Goal: Transaction & Acquisition: Purchase product/service

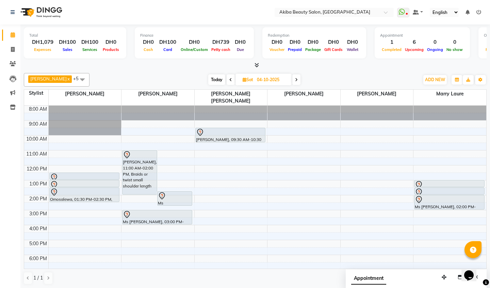
click at [300, 81] on span at bounding box center [296, 79] width 8 height 11
type input "05-10-2025"
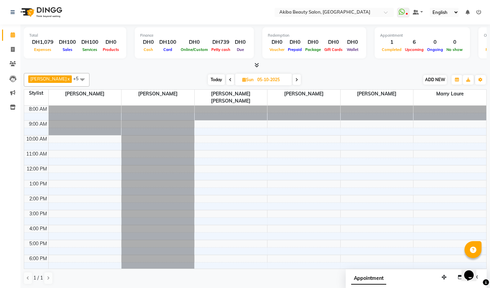
click at [428, 79] on span "ADD NEW" at bounding box center [435, 79] width 20 height 5
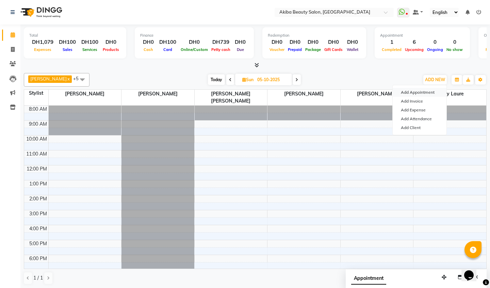
click at [424, 91] on button "Add Appointment" at bounding box center [419, 92] width 54 height 9
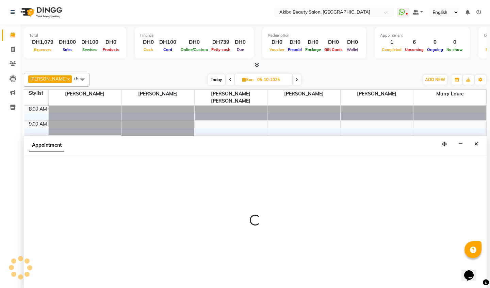
scroll to position [0, 0]
select select "540"
select select "tentative"
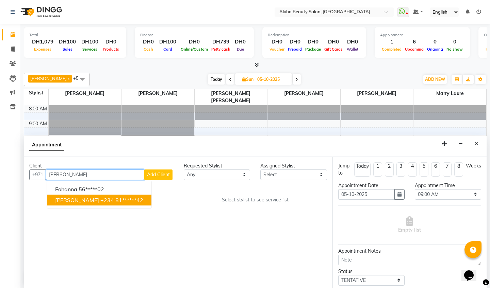
click at [104, 200] on ngb-highlight "+234 81******42" at bounding box center [121, 200] width 43 height 7
type input "81******42"
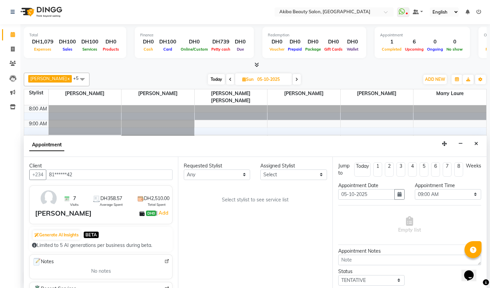
click at [104, 200] on span "DH358.57" at bounding box center [111, 198] width 22 height 7
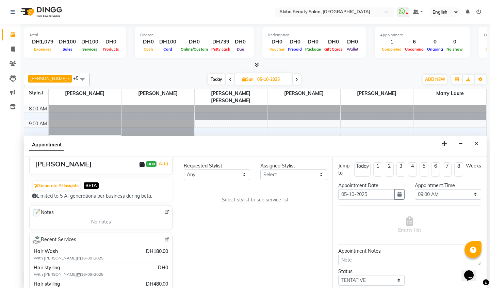
scroll to position [51, 0]
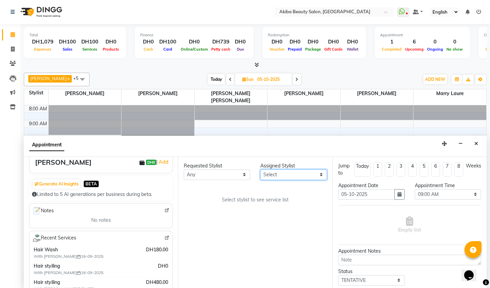
click at [298, 171] on select "Select [PERSON_NAME] [PERSON_NAME] [PERSON_NAME] Marry [PERSON_NAME] [PERSON_NA…" at bounding box center [293, 175] width 66 height 11
select select "57438"
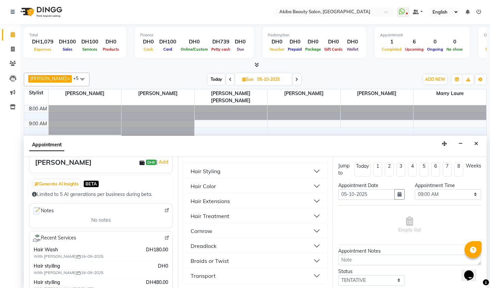
scroll to position [95, 0]
click at [222, 262] on div "Braids or Twist" at bounding box center [209, 261] width 38 height 8
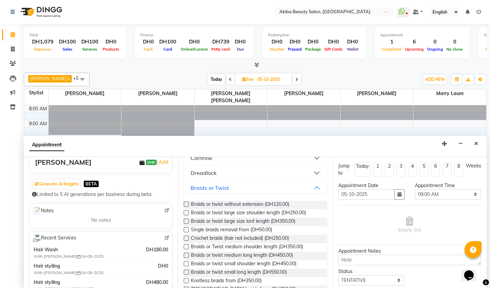
scroll to position [184, 0]
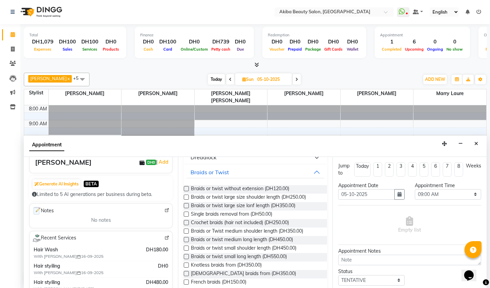
click at [186, 212] on label at bounding box center [186, 214] width 5 height 5
click at [186, 213] on input "checkbox" at bounding box center [186, 215] width 4 height 4
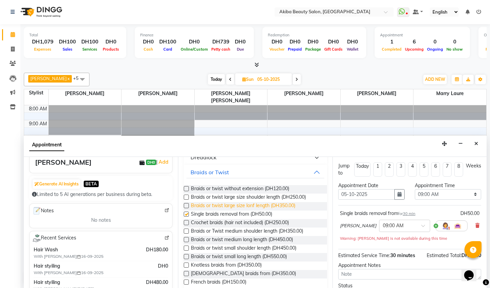
checkbox input "false"
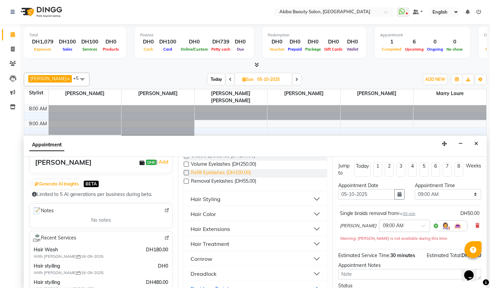
scroll to position [71, 0]
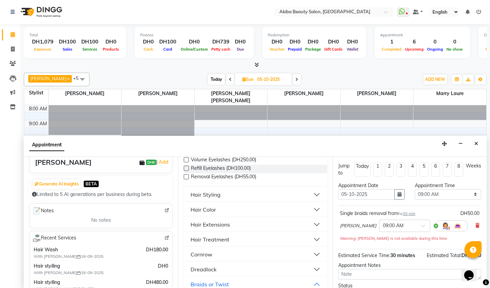
click at [215, 192] on div "Hair Styling" at bounding box center [205, 195] width 30 height 8
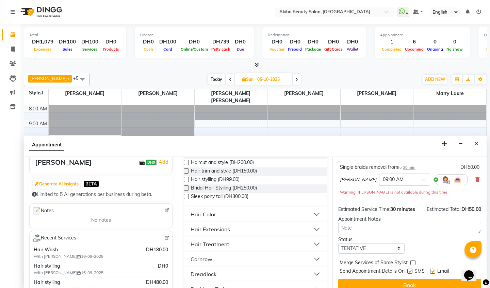
scroll to position [168, 0]
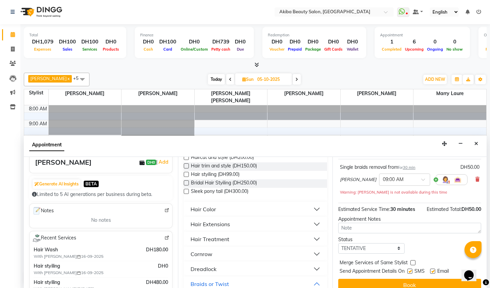
click at [217, 239] on div "Hair Treatment" at bounding box center [209, 239] width 39 height 8
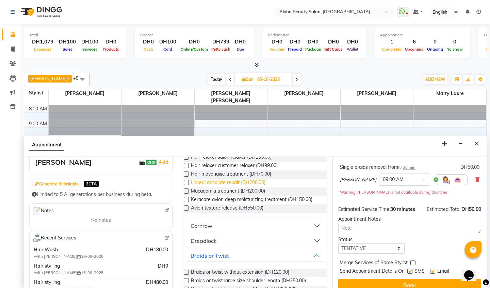
scroll to position [300, 0]
click at [189, 202] on label at bounding box center [186, 199] width 5 height 5
click at [188, 203] on input "checkbox" at bounding box center [186, 200] width 4 height 4
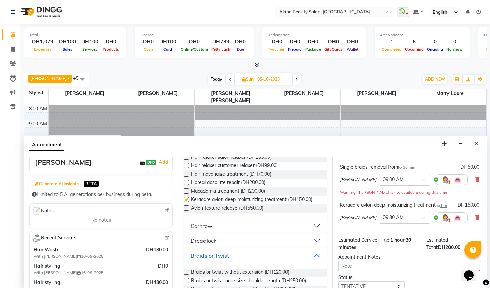
checkbox input "false"
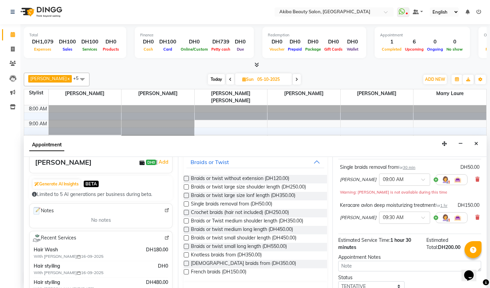
scroll to position [394, 0]
click at [186, 181] on label at bounding box center [186, 178] width 5 height 5
click at [186, 181] on input "checkbox" at bounding box center [186, 179] width 4 height 4
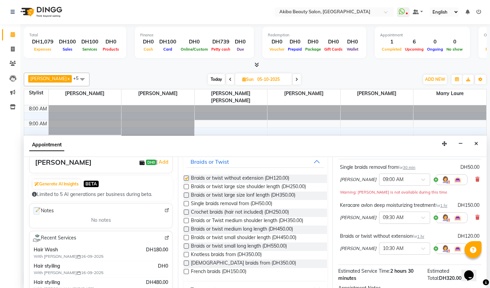
checkbox input "false"
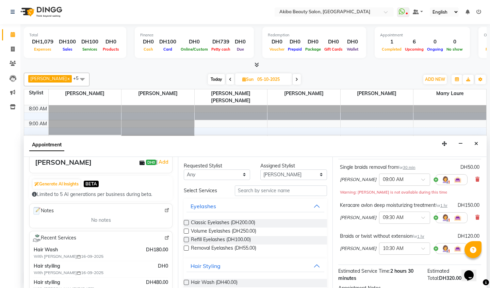
scroll to position [0, 0]
select select "84661"
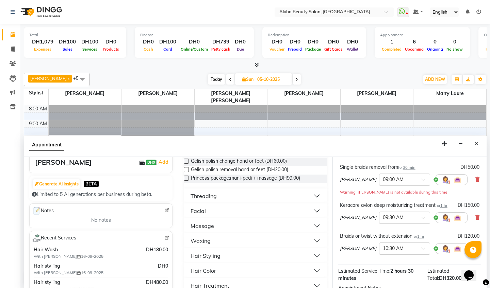
scroll to position [147, 0]
click at [222, 254] on button "Hair Styling" at bounding box center [254, 256] width 137 height 12
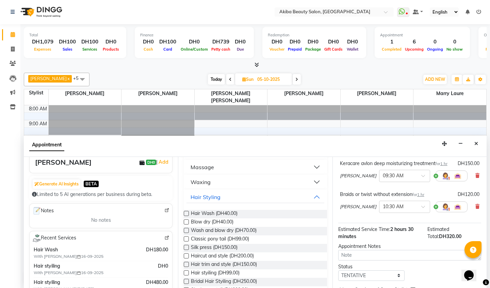
scroll to position [87, 0]
click at [185, 213] on label at bounding box center [186, 213] width 5 height 5
click at [185, 213] on input "checkbox" at bounding box center [186, 214] width 4 height 4
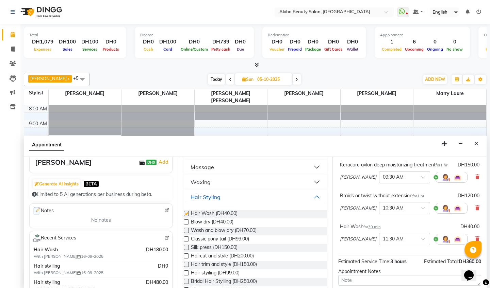
checkbox input "false"
click at [186, 274] on label at bounding box center [186, 273] width 5 height 5
click at [186, 274] on input "checkbox" at bounding box center [186, 274] width 4 height 4
checkbox input "false"
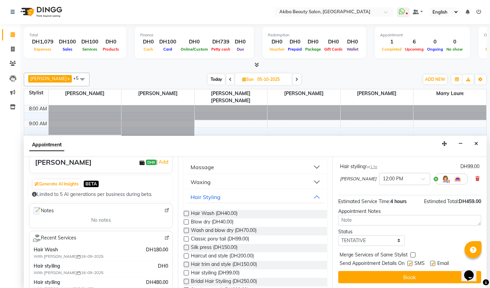
scroll to position [178, 0]
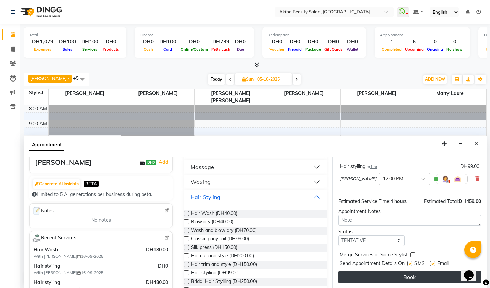
click at [411, 272] on button "Book" at bounding box center [409, 277] width 143 height 12
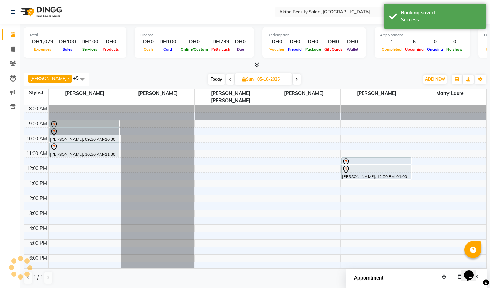
scroll to position [0, 0]
click at [213, 75] on span "Today" at bounding box center [216, 79] width 17 height 11
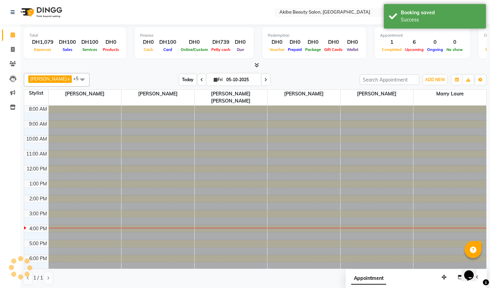
type input "03-10-2025"
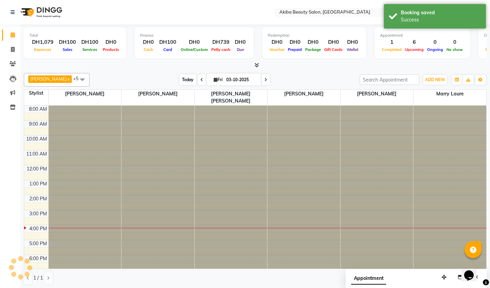
scroll to position [39, 0]
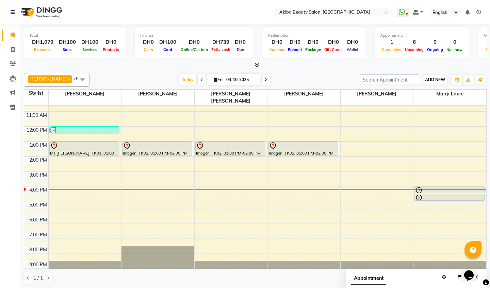
click at [436, 79] on span "ADD NEW" at bounding box center [435, 79] width 20 height 5
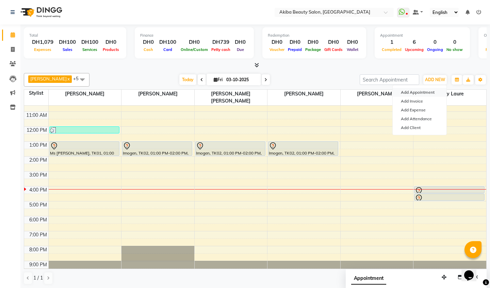
click at [421, 91] on button "Add Appointment" at bounding box center [419, 92] width 54 height 9
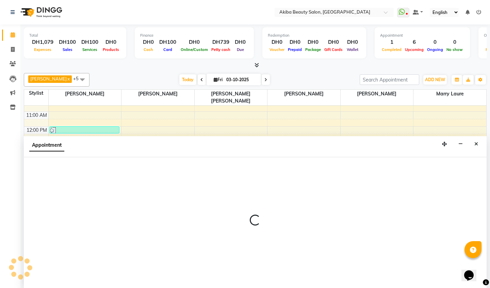
scroll to position [0, 0]
select select "tentative"
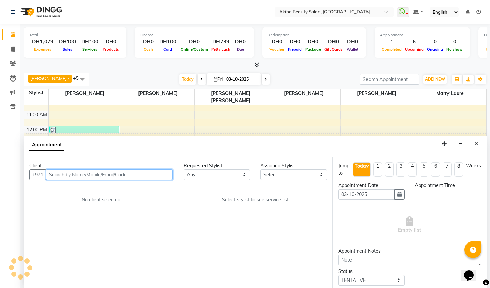
select select "540"
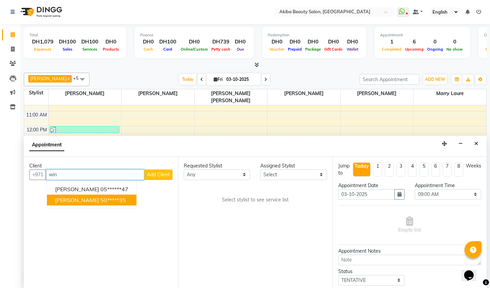
click at [99, 200] on span "[PERSON_NAME]" at bounding box center [77, 200] width 44 height 7
type input "50*****35"
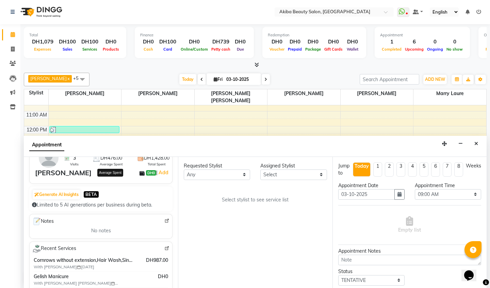
scroll to position [40, 0]
click at [275, 174] on select "Select [PERSON_NAME] [PERSON_NAME] [PERSON_NAME] Marry [PERSON_NAME] [PERSON_NA…" at bounding box center [293, 175] width 66 height 11
select select "57438"
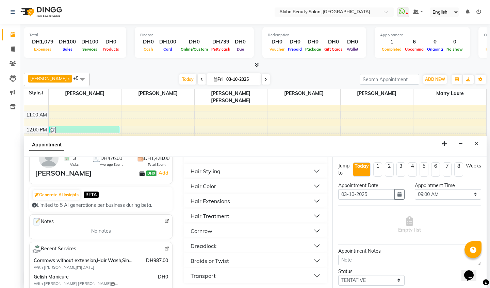
scroll to position [95, 0]
click at [217, 215] on div "Hair Treatment" at bounding box center [209, 216] width 39 height 8
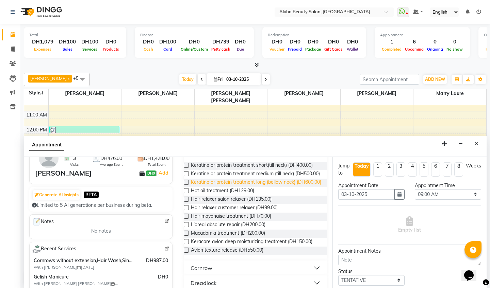
scroll to position [163, 0]
click at [187, 209] on label at bounding box center [186, 206] width 5 height 5
click at [187, 210] on input "checkbox" at bounding box center [186, 207] width 4 height 4
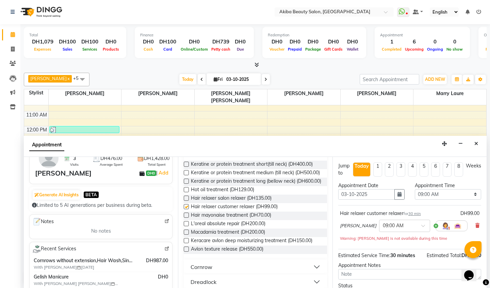
checkbox input "false"
click at [440, 197] on select "Select 09:00 AM 09:15 AM 09:30 AM 09:45 AM 10:00 AM 10:15 AM 10:30 AM 10:45 AM …" at bounding box center [448, 194] width 66 height 11
select select "975"
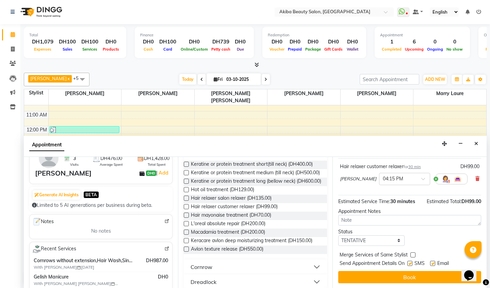
scroll to position [47, 0]
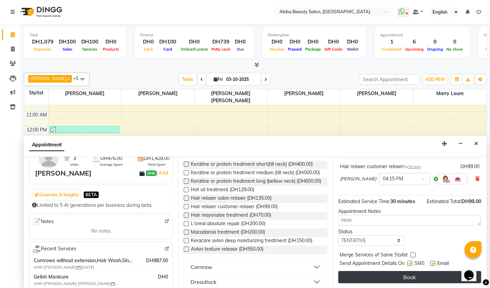
click at [412, 273] on button "Book" at bounding box center [409, 277] width 143 height 12
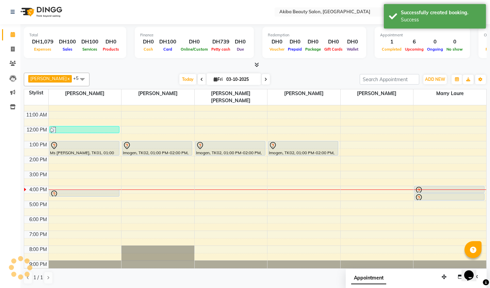
scroll to position [0, 0]
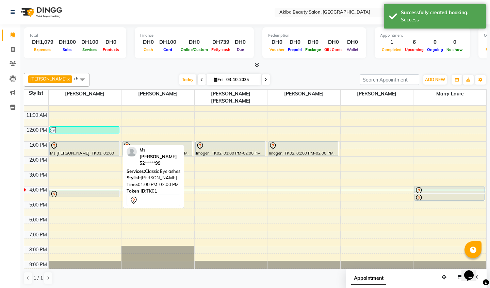
click at [94, 142] on div at bounding box center [84, 146] width 69 height 8
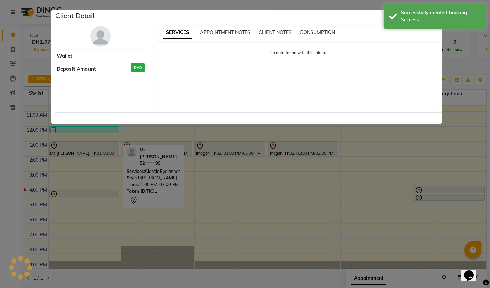
select select "7"
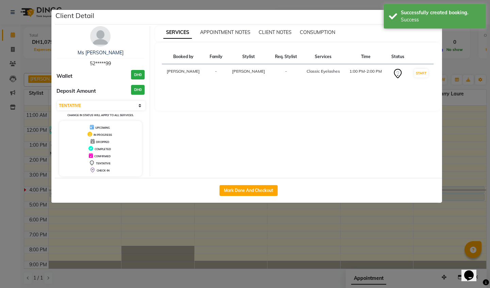
click at [186, 235] on ngb-modal-window "Client Detail Ms [PERSON_NAME] 52*****99 Wallet DH0 Deposit Amount DH0 Select I…" at bounding box center [245, 144] width 490 height 288
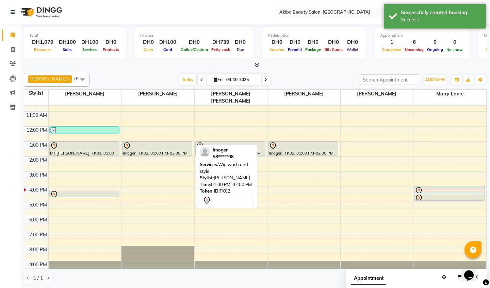
click at [148, 142] on div at bounding box center [157, 146] width 69 height 8
select select "7"
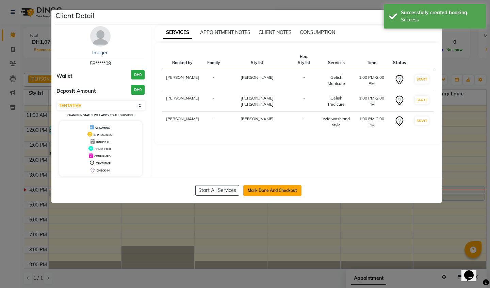
click at [268, 188] on button "Mark Done And Checkout" at bounding box center [272, 190] width 58 height 11
select select "5567"
select select "service"
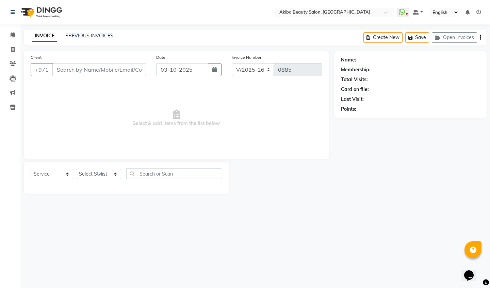
type input "58*****08"
select select "83207"
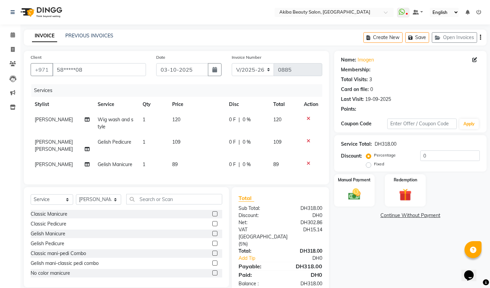
select select "1: Object"
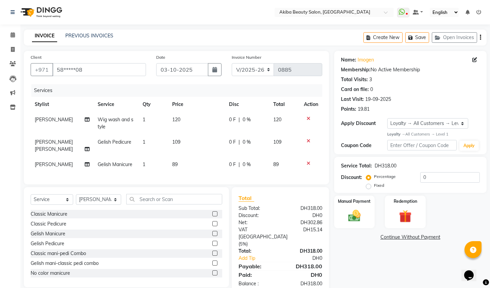
click at [175, 120] on span "120" at bounding box center [176, 120] width 8 height 6
select select "75753"
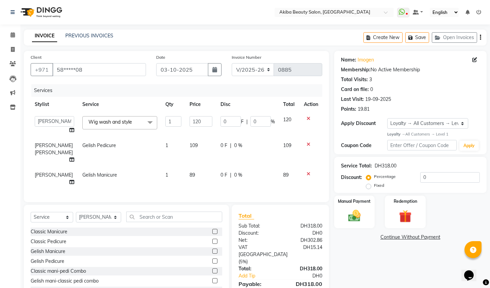
click at [132, 122] on link "x" at bounding box center [133, 122] width 3 height 6
checkbox input "false"
type input "0"
click at [143, 123] on span at bounding box center [150, 122] width 14 height 13
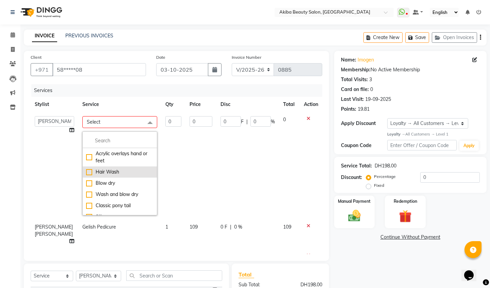
click at [86, 171] on div "Hair Wash" at bounding box center [119, 172] width 67 height 7
checkbox input "true"
type input "1"
type input "40"
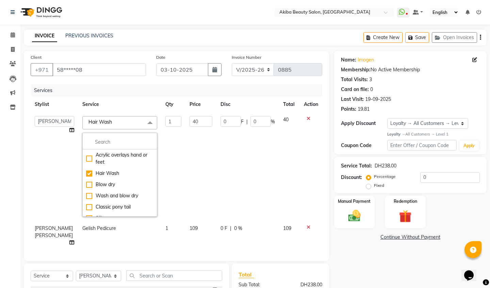
click at [209, 164] on td "40" at bounding box center [200, 166] width 31 height 109
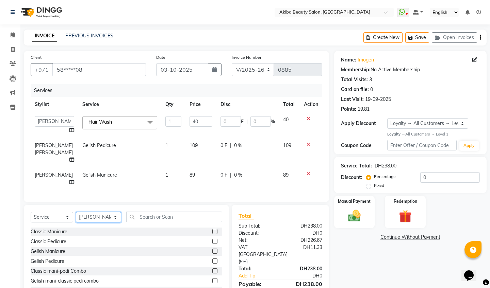
click at [102, 212] on select "Select Stylist [PERSON_NAME] [PERSON_NAME] [PERSON_NAME] Marry [PERSON_NAME] [P…" at bounding box center [98, 217] width 45 height 11
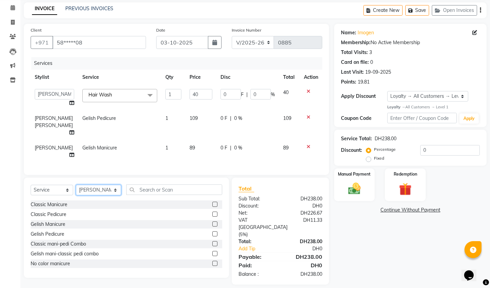
select select "75753"
click at [213, 245] on label at bounding box center [214, 244] width 5 height 5
click at [213, 245] on input "checkbox" at bounding box center [214, 245] width 4 height 4
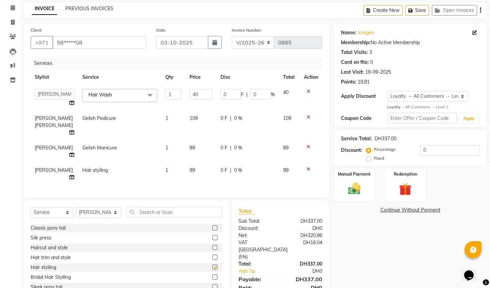
checkbox input "false"
click at [190, 172] on td "99" at bounding box center [200, 174] width 31 height 22
select select "75753"
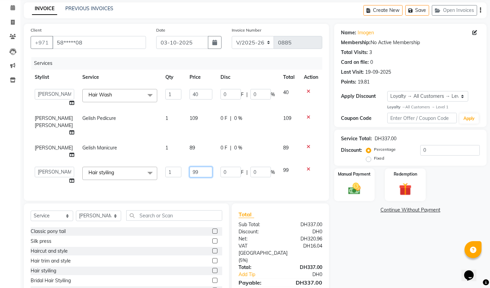
click at [199, 172] on input "99" at bounding box center [200, 172] width 23 height 11
type input "9"
type input "140"
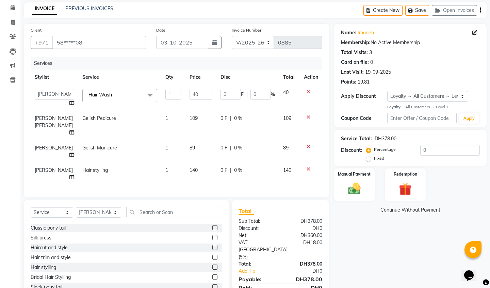
click at [221, 185] on td "0 F | 0 %" at bounding box center [247, 174] width 63 height 22
select select "75753"
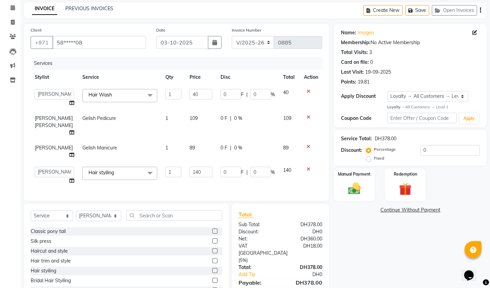
scroll to position [53, 0]
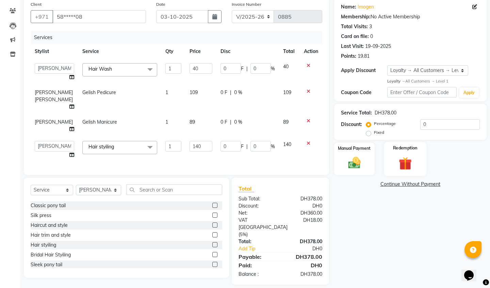
click at [404, 156] on img at bounding box center [404, 164] width 21 height 16
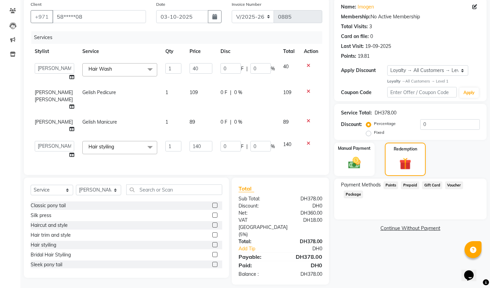
click at [389, 184] on span "Points" at bounding box center [390, 186] width 15 height 8
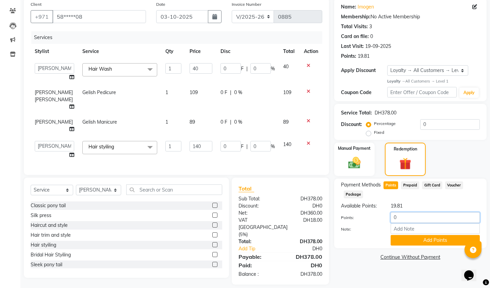
click at [411, 215] on input "0" at bounding box center [434, 218] width 89 height 11
type input "5"
click at [446, 243] on button "Add Points" at bounding box center [434, 240] width 89 height 11
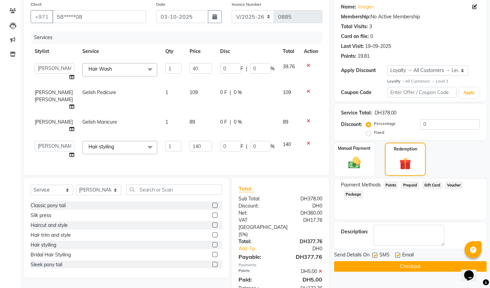
scroll to position [76, 0]
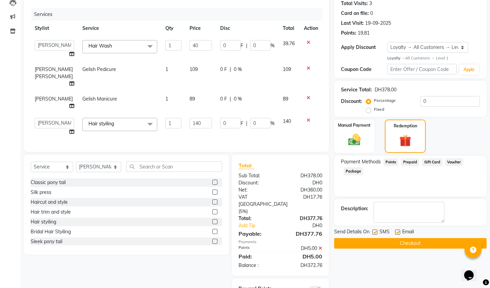
click at [321, 246] on icon at bounding box center [320, 248] width 4 height 5
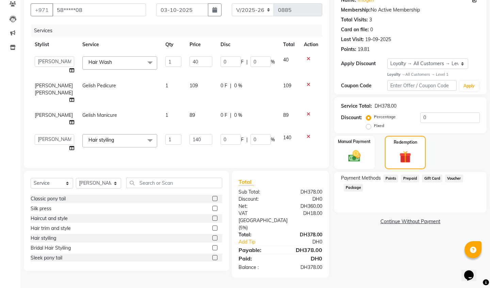
scroll to position [53, 0]
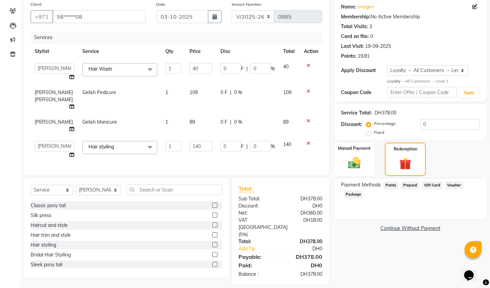
click at [392, 186] on span "Points" at bounding box center [390, 186] width 15 height 8
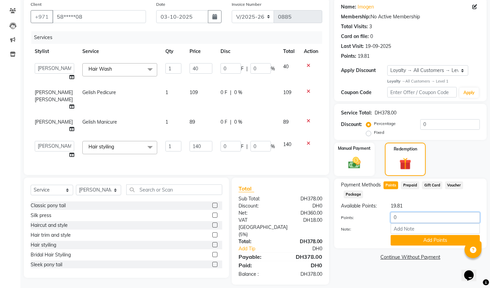
click at [423, 217] on input "0" at bounding box center [434, 218] width 89 height 11
type input "10"
click at [446, 242] on button "Add Points" at bounding box center [434, 240] width 89 height 11
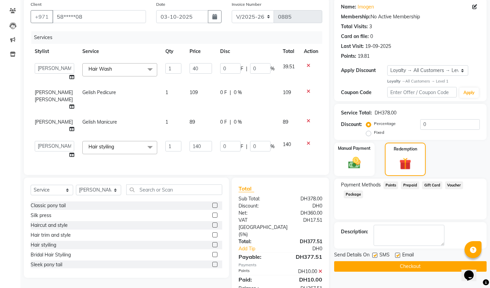
scroll to position [93, 0]
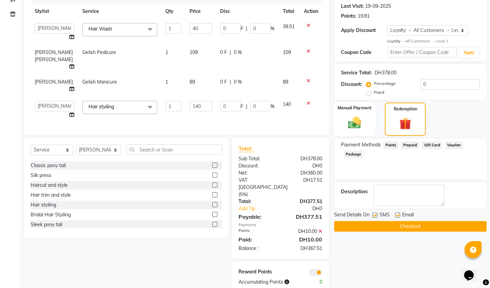
click at [358, 124] on img at bounding box center [353, 123] width 21 height 15
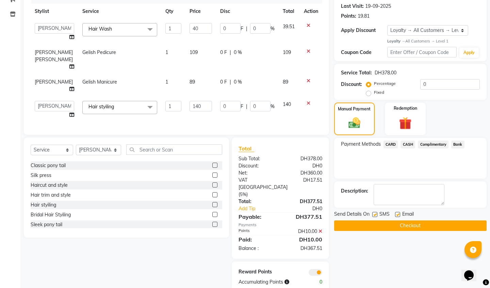
click at [404, 227] on button "Checkout" at bounding box center [410, 226] width 152 height 11
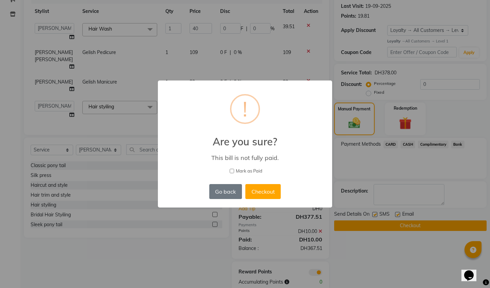
click at [427, 191] on div "× ! Are you sure? This bill is not fully paid. [PERSON_NAME] as Paid Go back No…" at bounding box center [245, 144] width 490 height 288
click at [313, 159] on div "This bill is not fully paid." at bounding box center [245, 158] width 154 height 8
click at [216, 188] on button "Go back" at bounding box center [225, 191] width 33 height 15
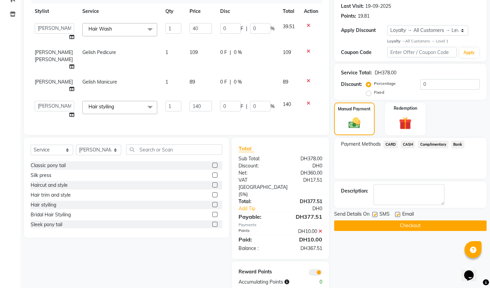
click at [388, 142] on span "CARD" at bounding box center [390, 145] width 15 height 8
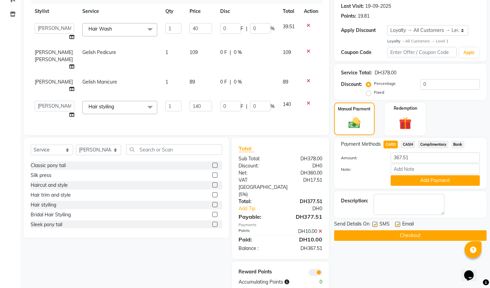
click at [372, 175] on div at bounding box center [361, 180] width 50 height 11
click at [321, 229] on icon at bounding box center [320, 231] width 4 height 5
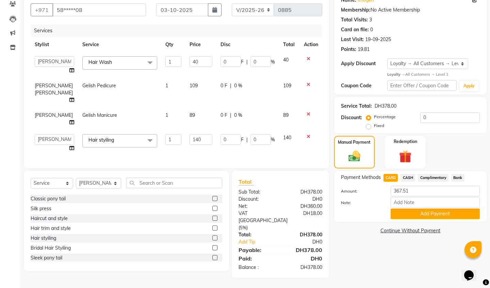
scroll to position [53, 0]
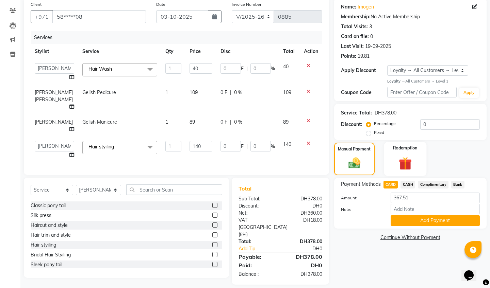
click at [408, 172] on div "Redemption" at bounding box center [405, 159] width 42 height 34
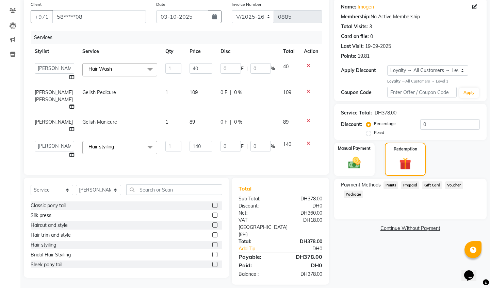
click at [393, 185] on span "Points" at bounding box center [390, 186] width 15 height 8
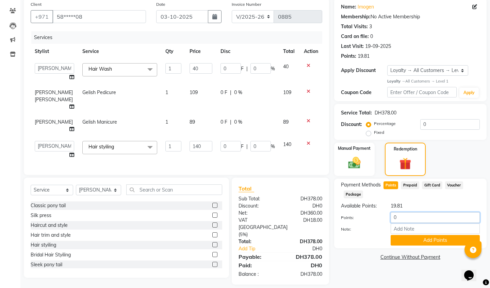
click at [403, 216] on input "0" at bounding box center [434, 218] width 89 height 11
type input "6"
click at [381, 234] on div "Note:" at bounding box center [410, 230] width 149 height 12
click at [422, 238] on button "Add Points" at bounding box center [434, 240] width 89 height 11
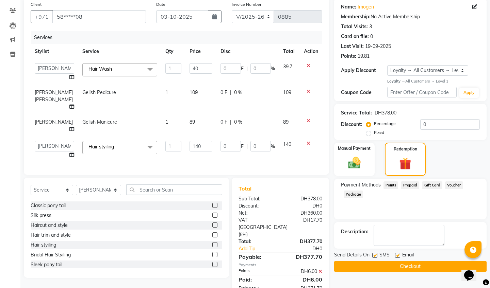
scroll to position [86, 0]
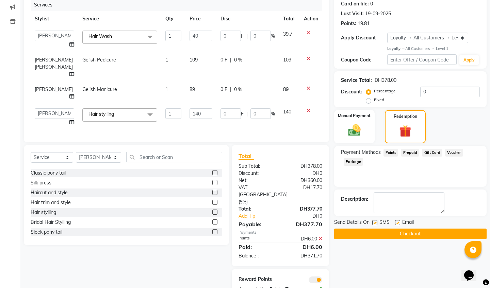
click at [322, 237] on icon at bounding box center [320, 239] width 4 height 5
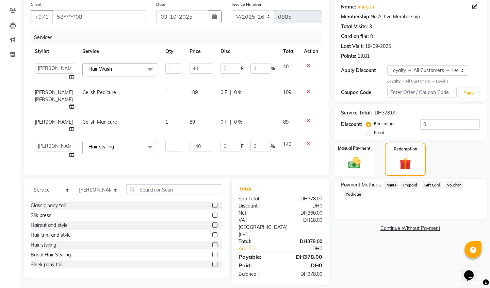
click at [392, 184] on span "Points" at bounding box center [390, 186] width 15 height 8
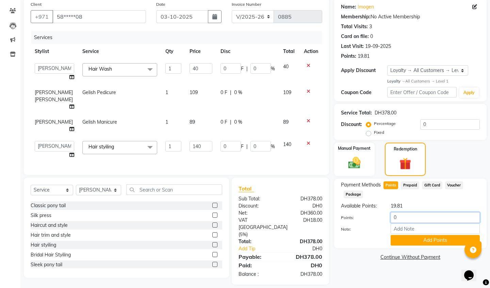
click at [405, 214] on input "0" at bounding box center [434, 218] width 89 height 11
type input "7"
click at [426, 241] on button "Add Points" at bounding box center [434, 240] width 89 height 11
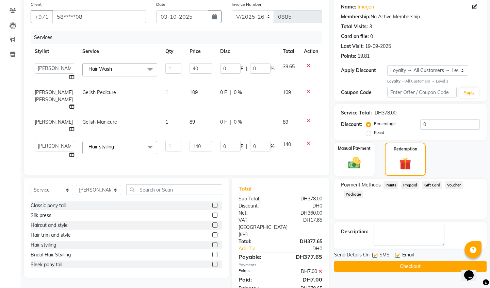
scroll to position [93, 0]
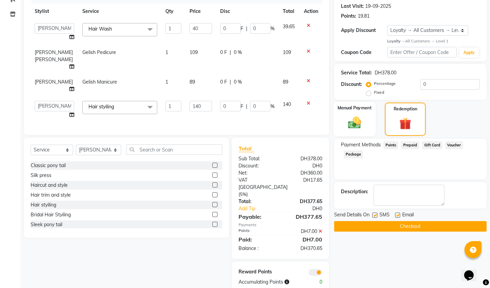
click at [359, 124] on img at bounding box center [353, 123] width 21 height 15
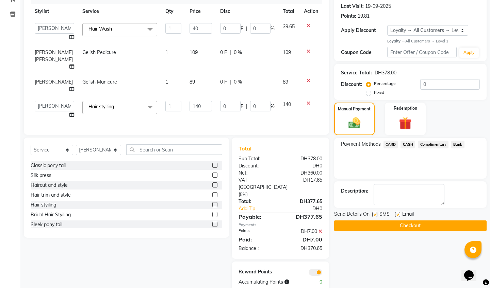
click at [390, 144] on span "CARD" at bounding box center [390, 145] width 15 height 8
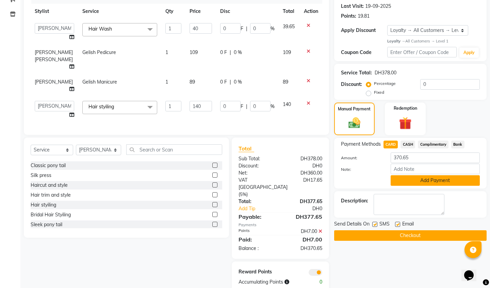
click at [417, 180] on button "Add Payment" at bounding box center [434, 180] width 89 height 11
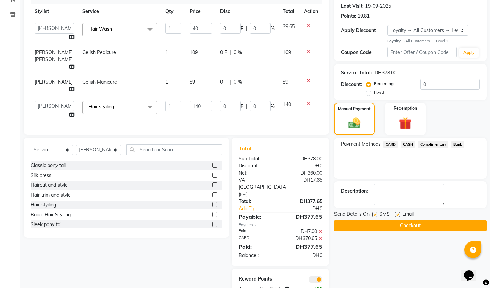
click at [417, 180] on div "Name: Imogen Membership: No Active Membership Total Visits: 3 Card on file: 0 L…" at bounding box center [412, 129] width 157 height 342
click at [435, 157] on div "Payment Methods CARD CASH Complimentary Bank" at bounding box center [410, 158] width 152 height 41
click at [388, 221] on button "Checkout" at bounding box center [410, 226] width 152 height 11
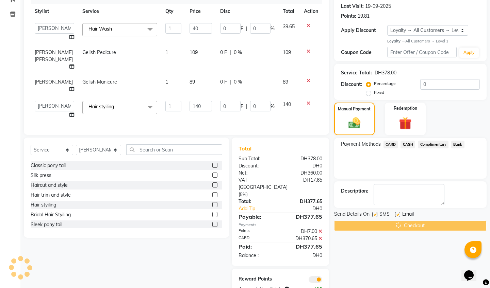
scroll to position [100, 0]
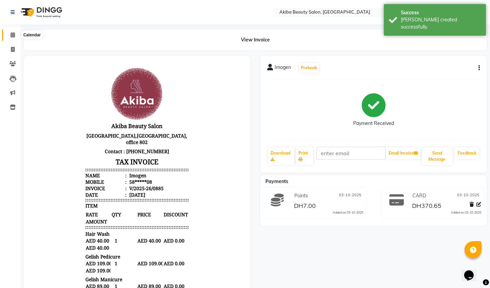
click at [14, 33] on icon at bounding box center [13, 34] width 4 height 5
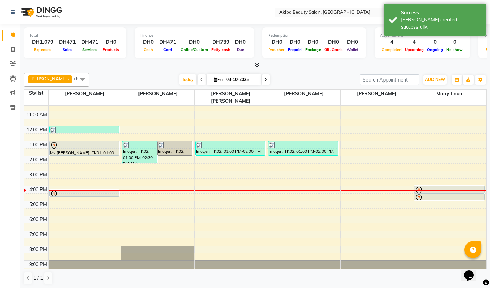
scroll to position [39, 0]
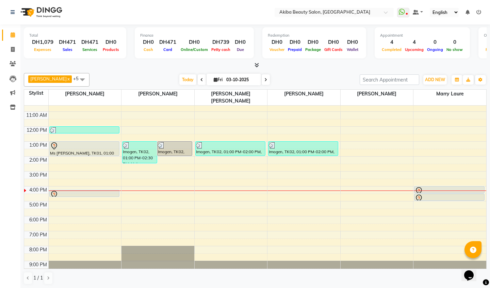
click at [256, 65] on icon at bounding box center [256, 65] width 4 height 5
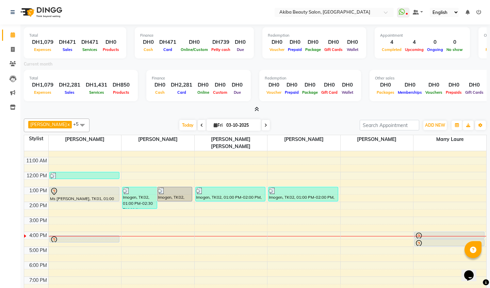
click at [254, 107] on icon at bounding box center [256, 109] width 4 height 5
